Goal: Task Accomplishment & Management: Use online tool/utility

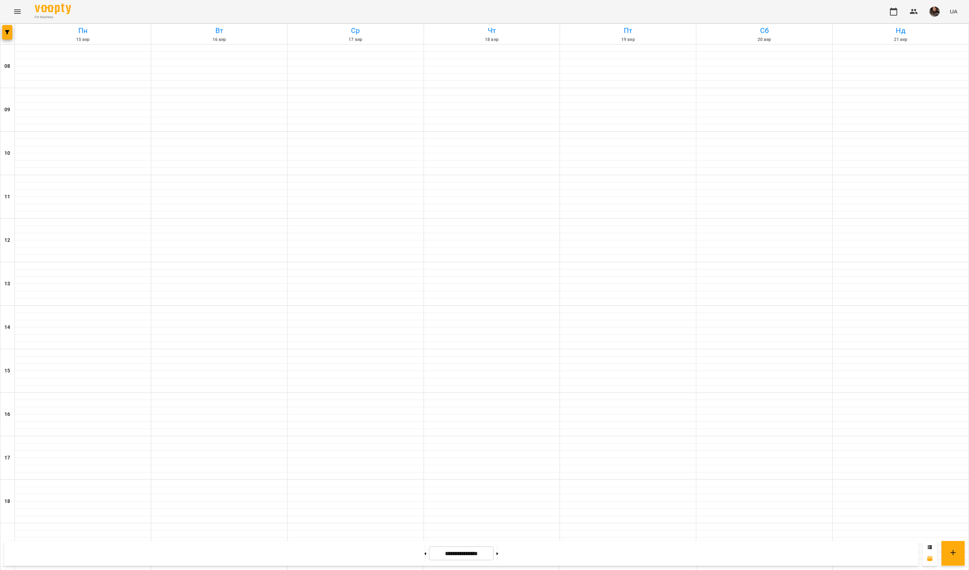
scroll to position [33, 0]
click at [9, 33] on icon "button" at bounding box center [7, 32] width 4 height 4
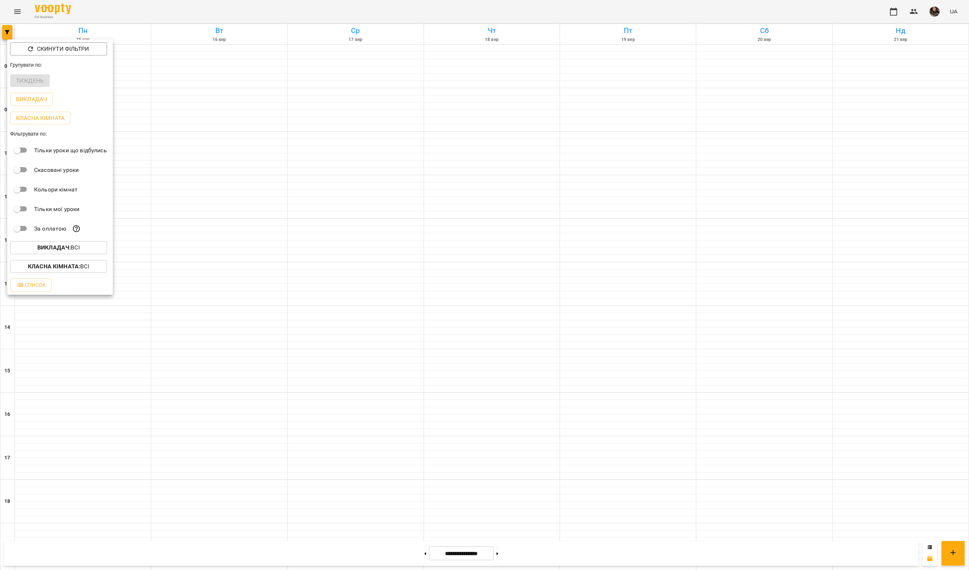
click at [78, 251] on p "Викладач : Всі" at bounding box center [58, 247] width 42 height 9
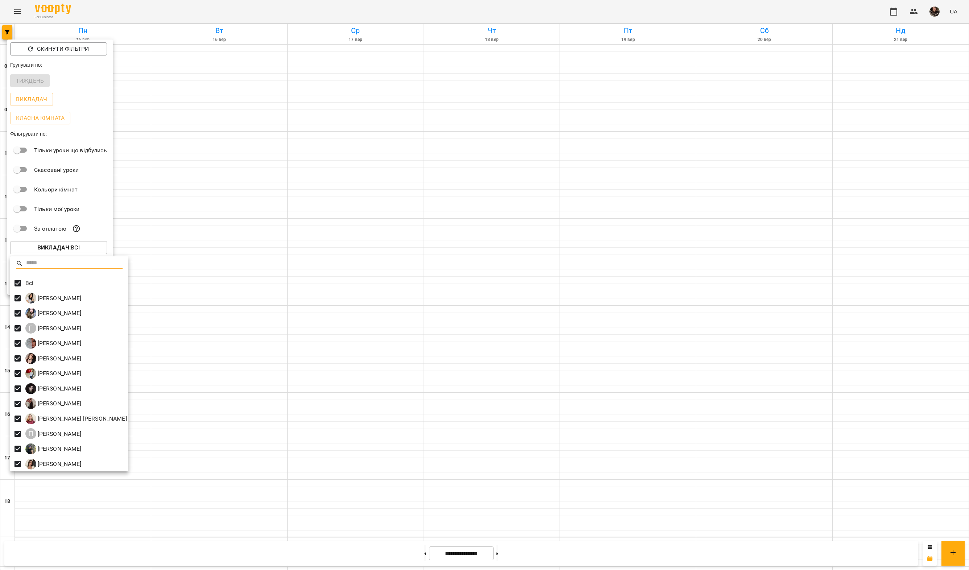
click at [243, 150] on div at bounding box center [484, 285] width 969 height 570
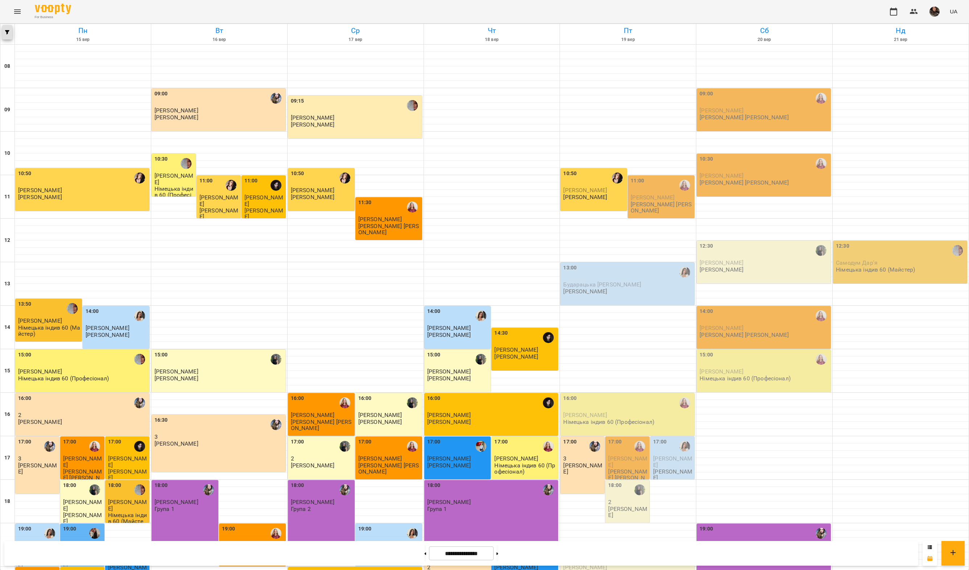
click at [4, 34] on span "button" at bounding box center [7, 32] width 10 height 4
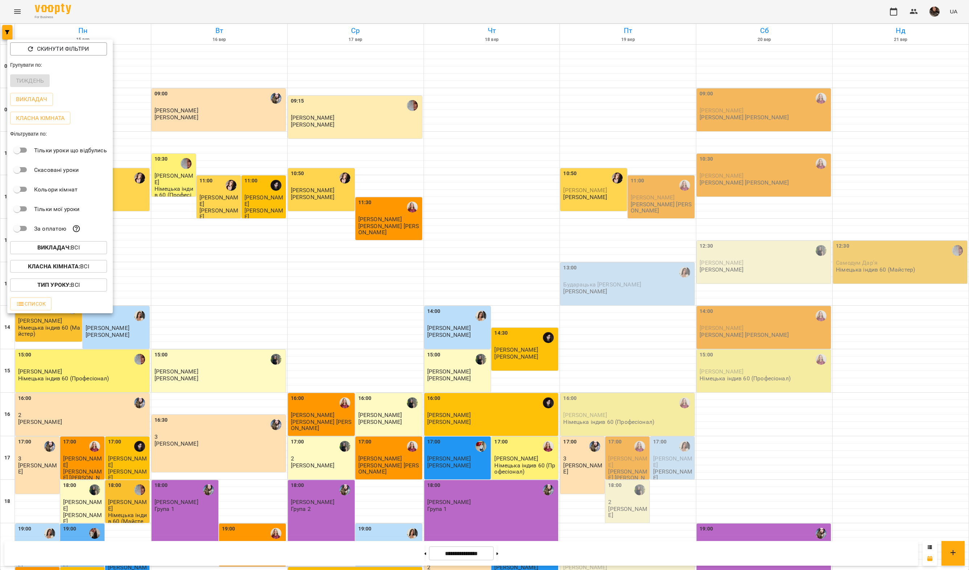
click at [85, 249] on span "Викладач : Всі" at bounding box center [58, 247] width 85 height 9
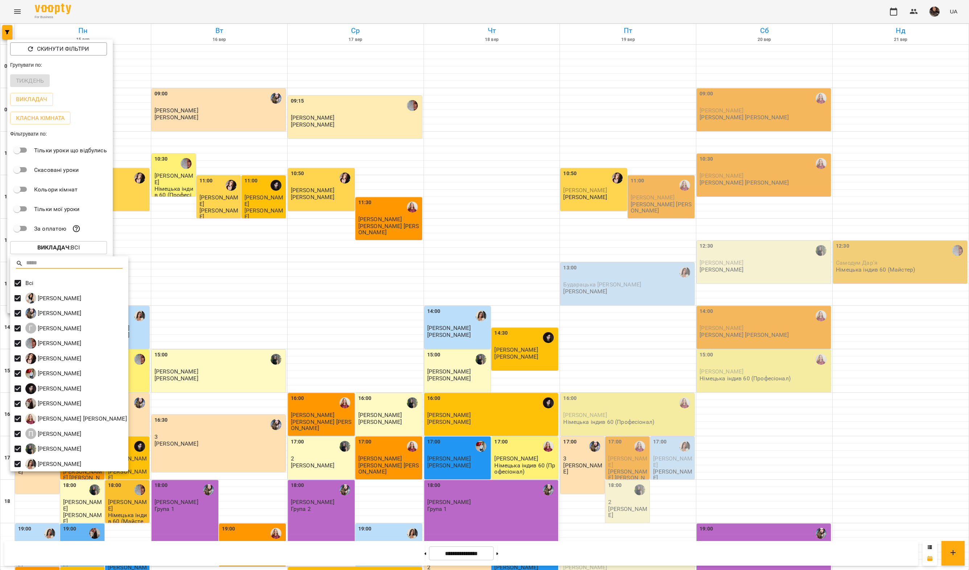
click at [9, 283] on div at bounding box center [484, 285] width 969 height 570
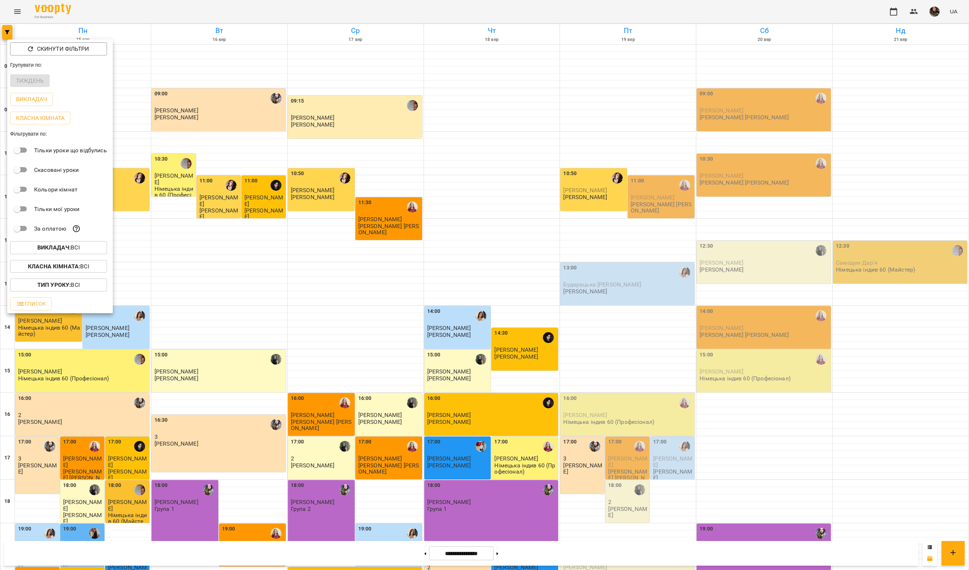
click at [21, 257] on div "Викладач : Всі" at bounding box center [60, 247] width 106 height 19
click at [21, 246] on span "Викладач : Всі" at bounding box center [58, 247] width 85 height 9
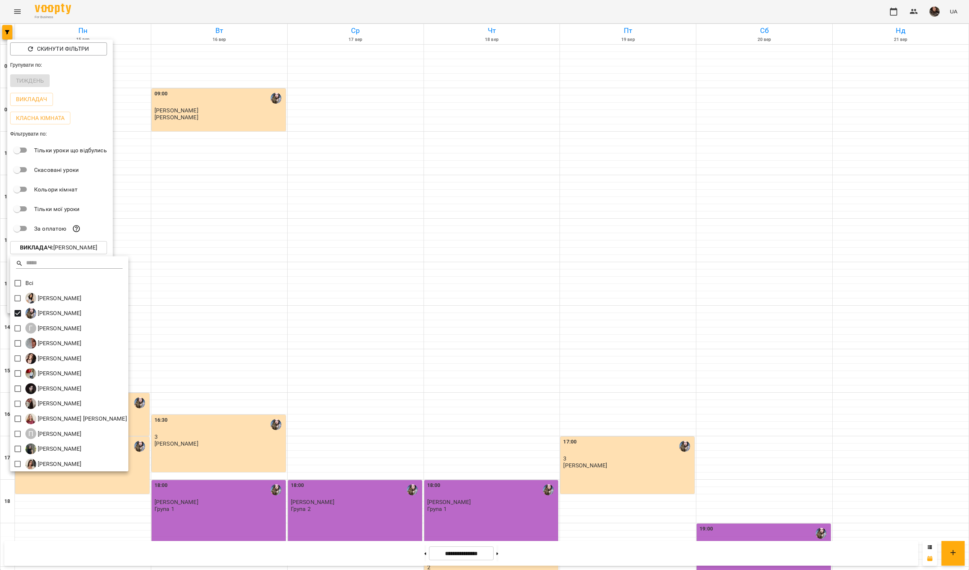
click at [271, 209] on div at bounding box center [484, 285] width 969 height 570
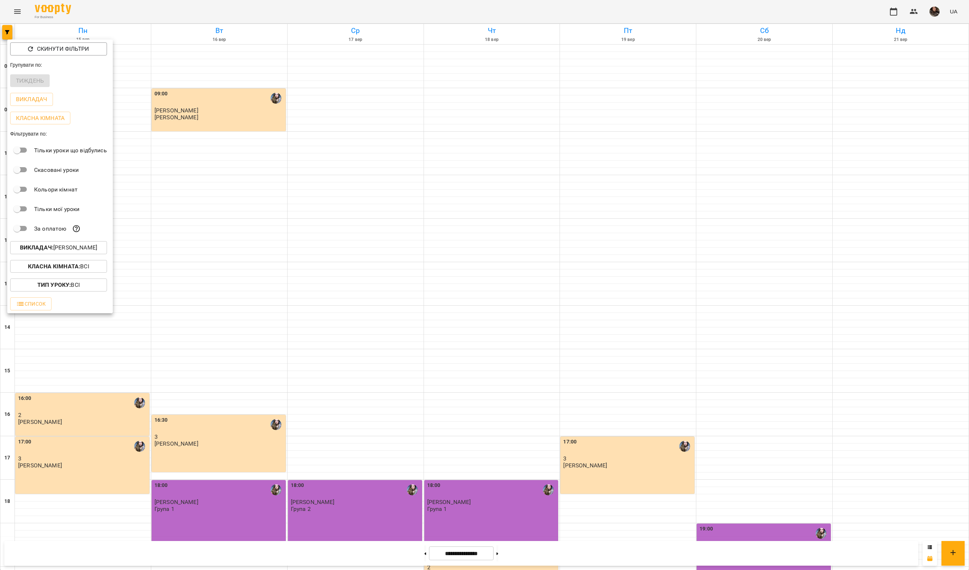
click at [289, 225] on div at bounding box center [484, 285] width 969 height 570
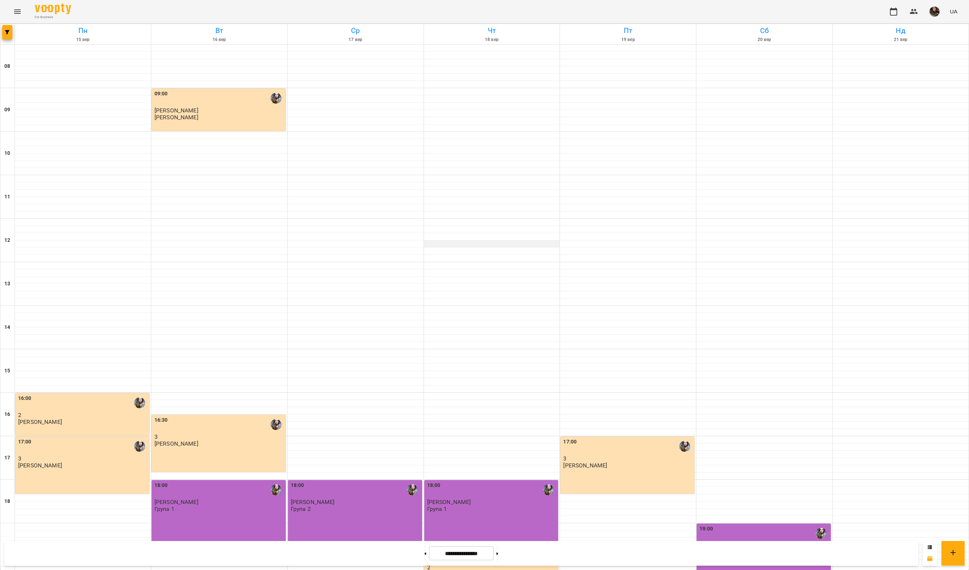
scroll to position [116, 0]
click at [14, 12] on icon "Menu" at bounding box center [17, 11] width 9 height 9
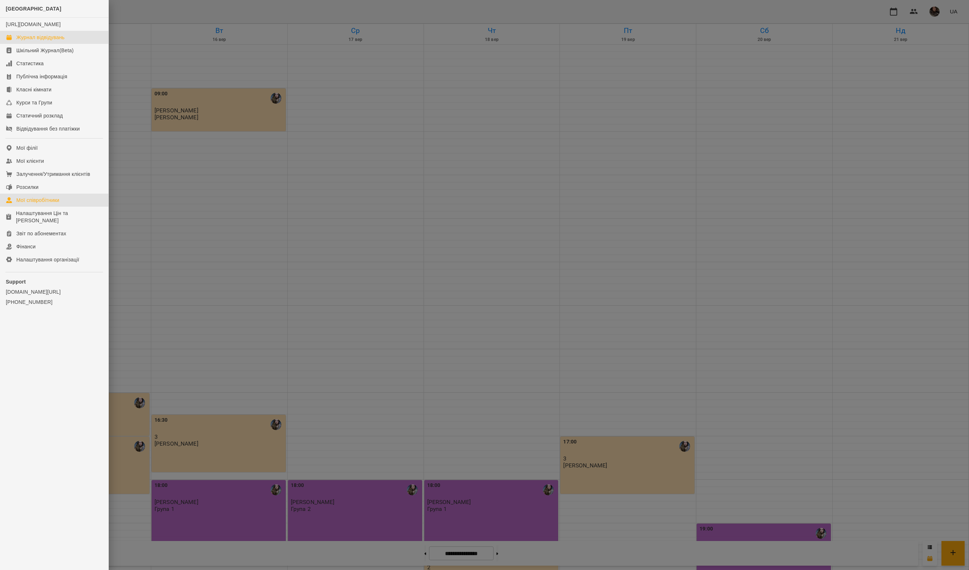
click at [45, 201] on link "Мої співробітники" at bounding box center [54, 200] width 108 height 13
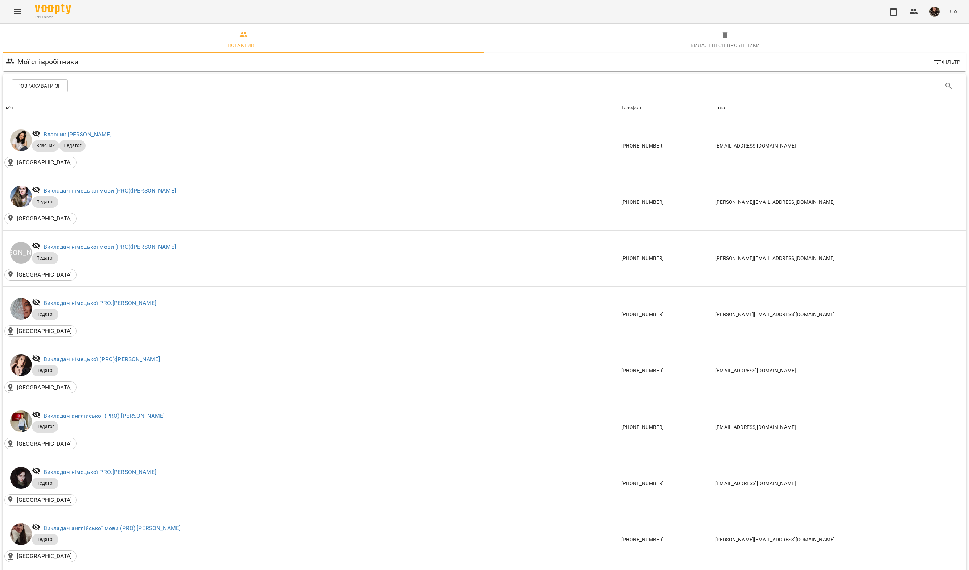
click at [51, 87] on span "Розрахувати ЗП" at bounding box center [39, 86] width 45 height 9
